Goal: Task Accomplishment & Management: Complete application form

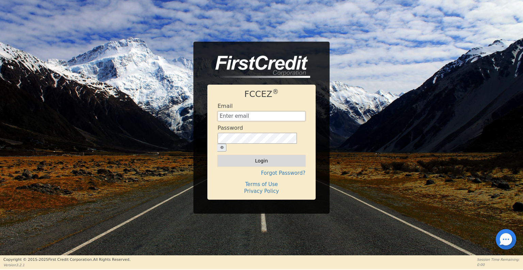
type input "[EMAIL_ADDRESS][DOMAIN_NAME]"
click at [266, 157] on button "Login" at bounding box center [262, 161] width 88 height 12
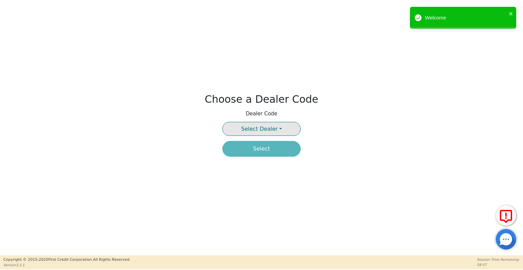
click at [277, 129] on button "Select Dealer" at bounding box center [261, 129] width 78 height 14
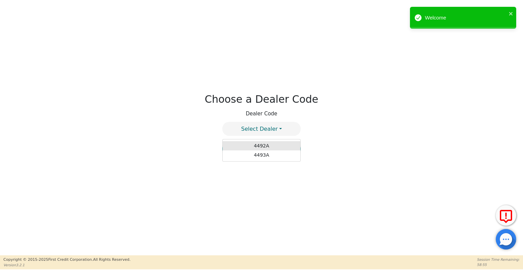
click at [270, 143] on link "4492A" at bounding box center [262, 145] width 78 height 9
click at [264, 148] on button "Select" at bounding box center [261, 149] width 78 height 16
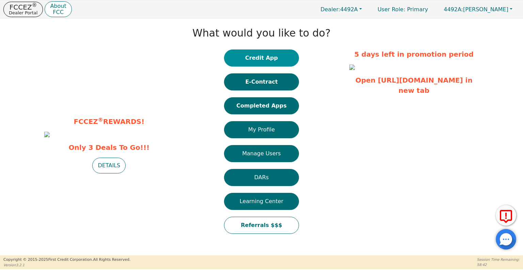
click at [279, 57] on button "Credit App" at bounding box center [261, 57] width 75 height 17
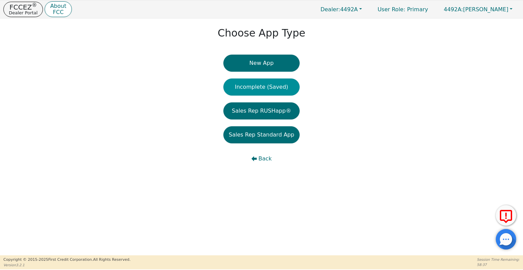
click at [277, 87] on button "Incomplete (Saved)" at bounding box center [262, 86] width 76 height 17
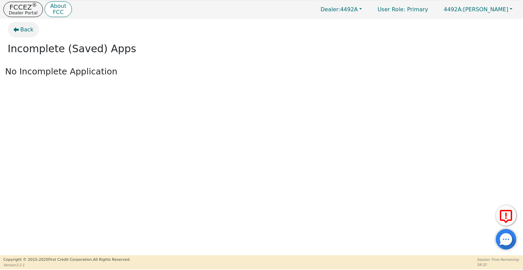
click at [19, 28] on button "Back" at bounding box center [23, 30] width 31 height 16
